Goal: Information Seeking & Learning: Check status

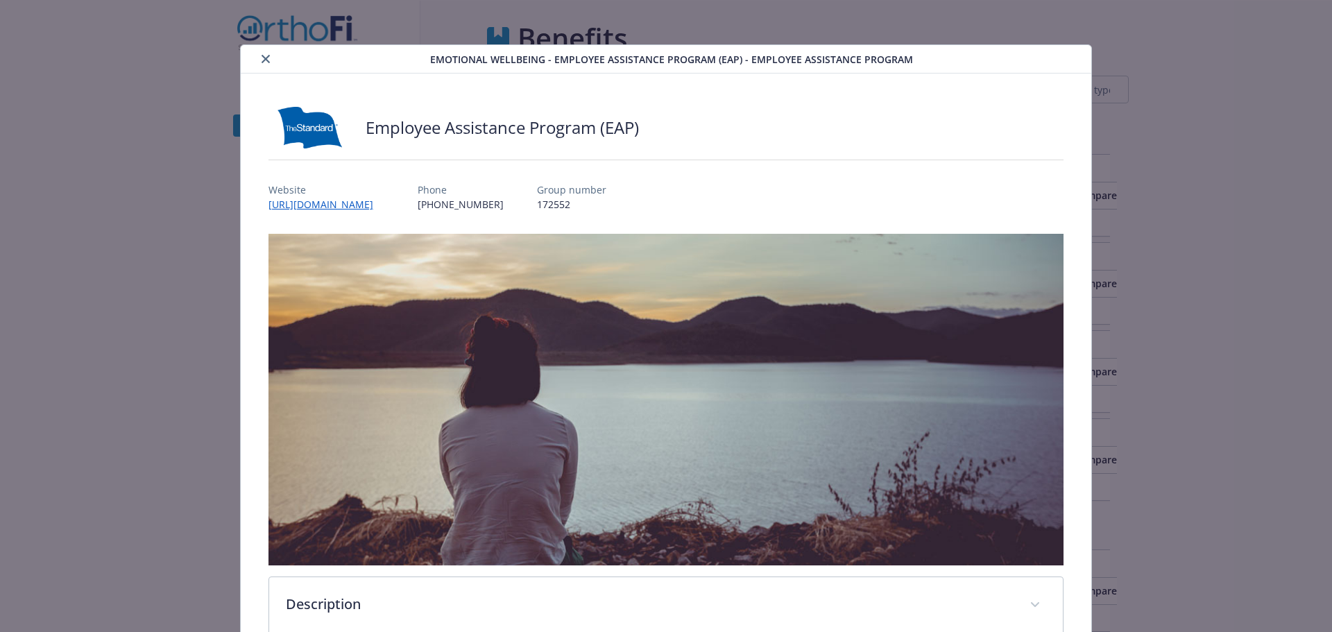
scroll to position [1729, 0]
